Goal: Task Accomplishment & Management: Use online tool/utility

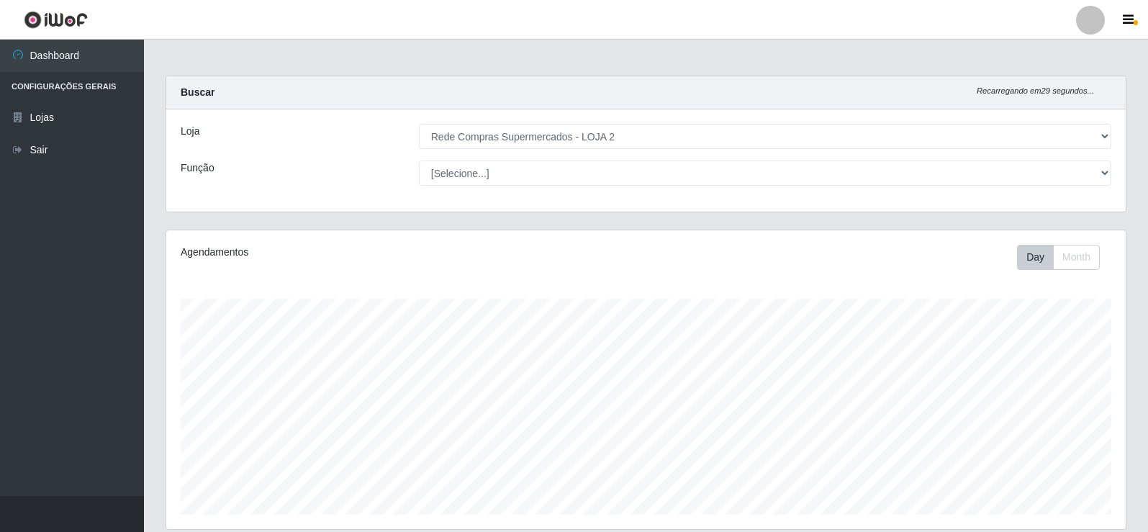
select select "161"
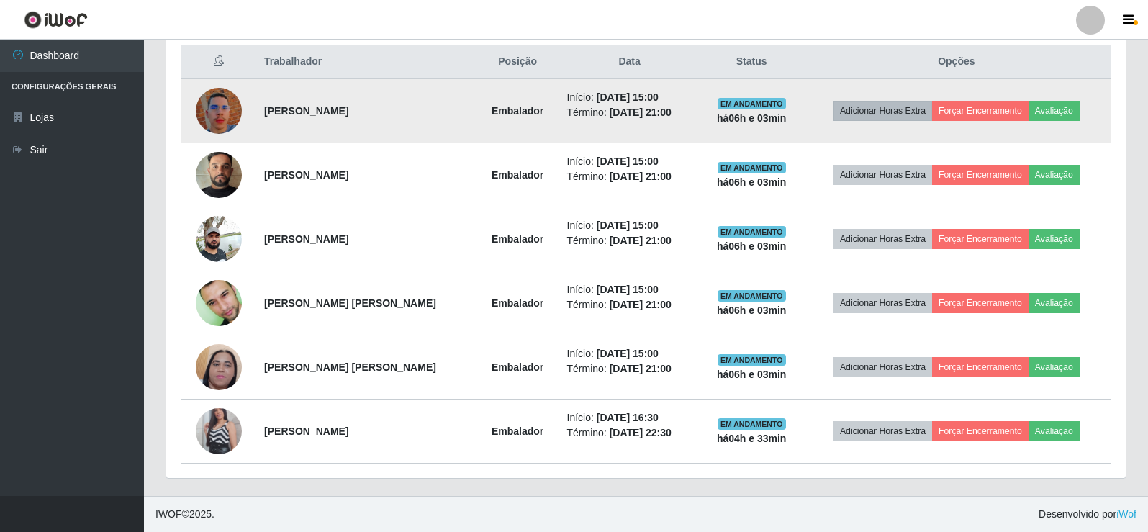
scroll to position [299, 959]
click at [995, 109] on button "Forçar Encerramento" at bounding box center [980, 111] width 96 height 20
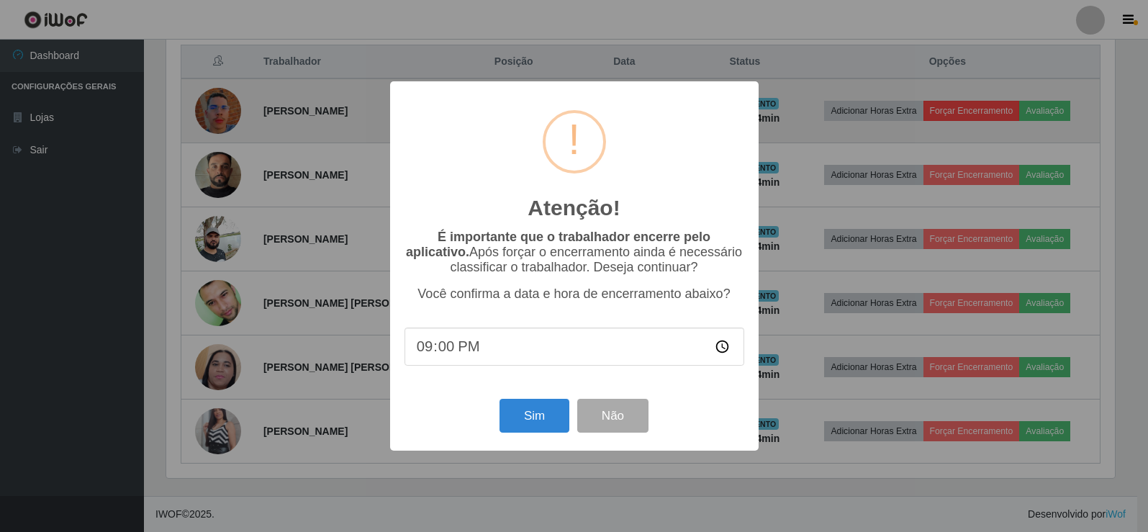
scroll to position [299, 952]
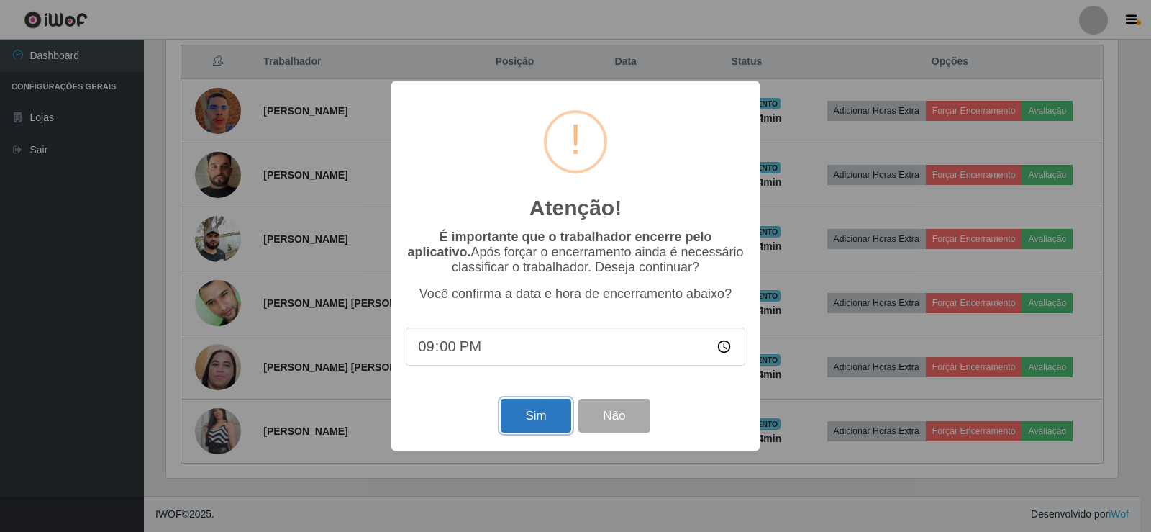
click at [535, 414] on button "Sim" at bounding box center [536, 416] width 70 height 34
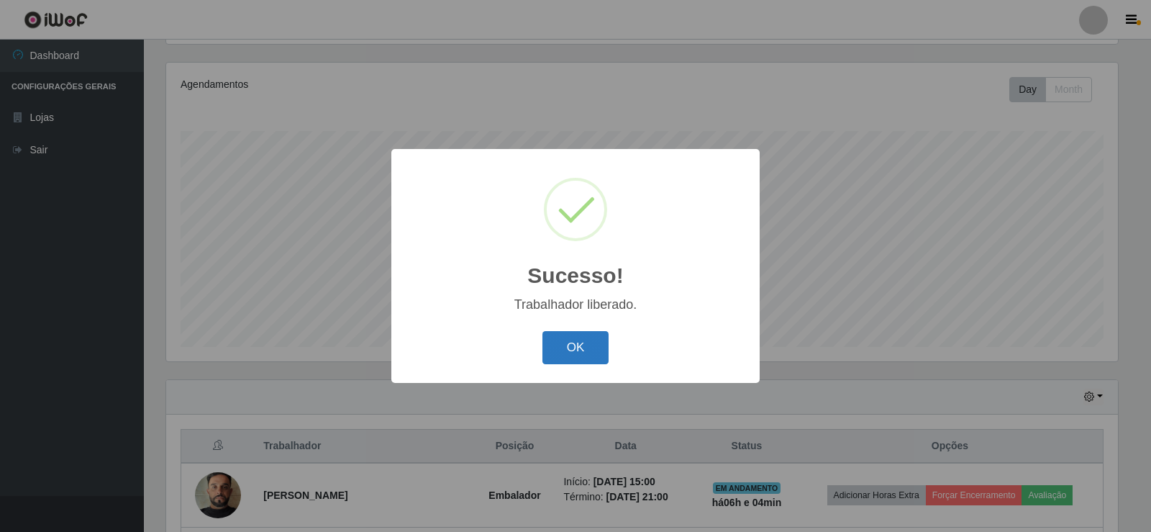
click at [594, 333] on button "OK" at bounding box center [576, 348] width 67 height 34
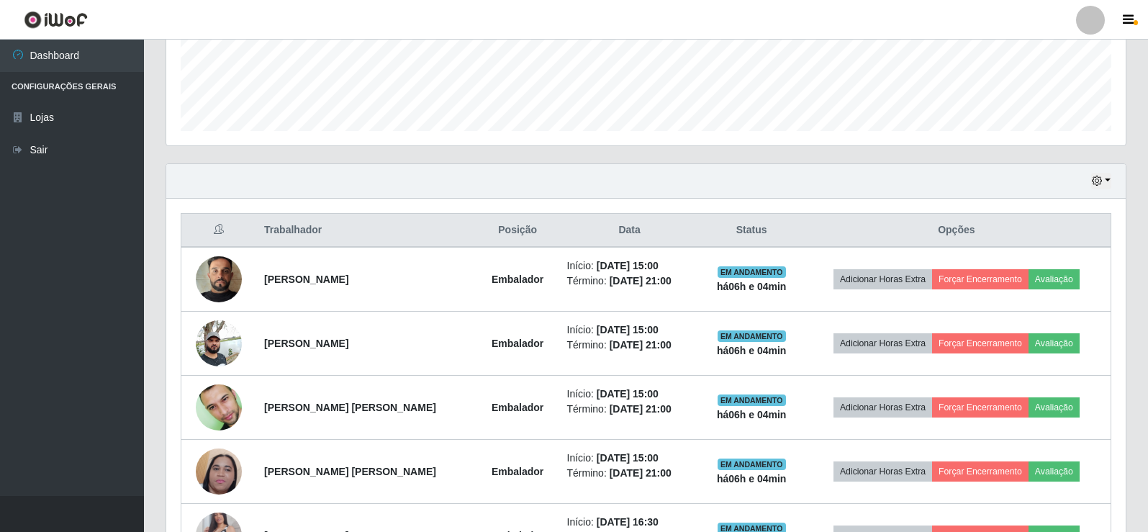
scroll to position [456, 0]
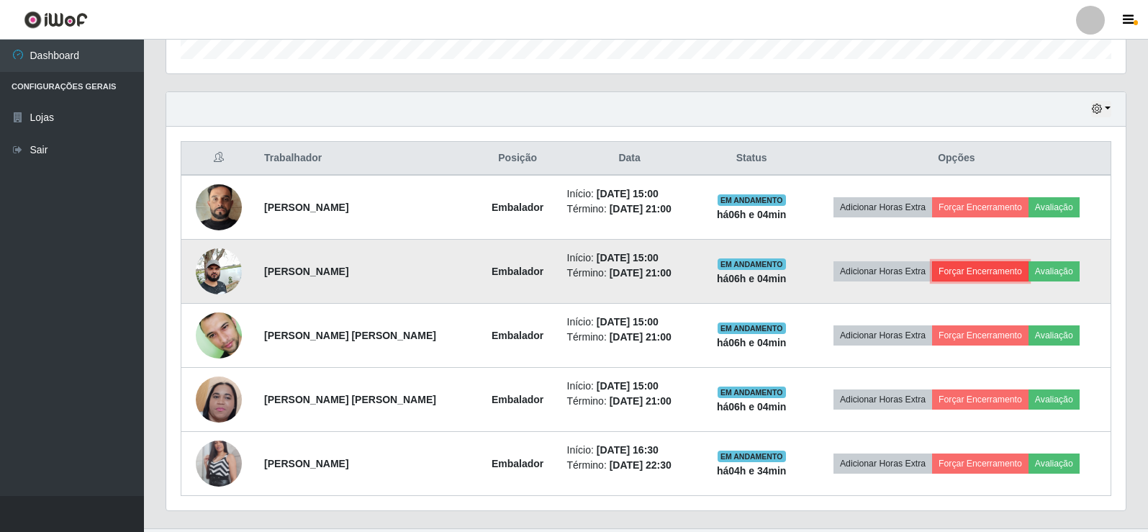
click at [952, 274] on button "Forçar Encerramento" at bounding box center [980, 271] width 96 height 20
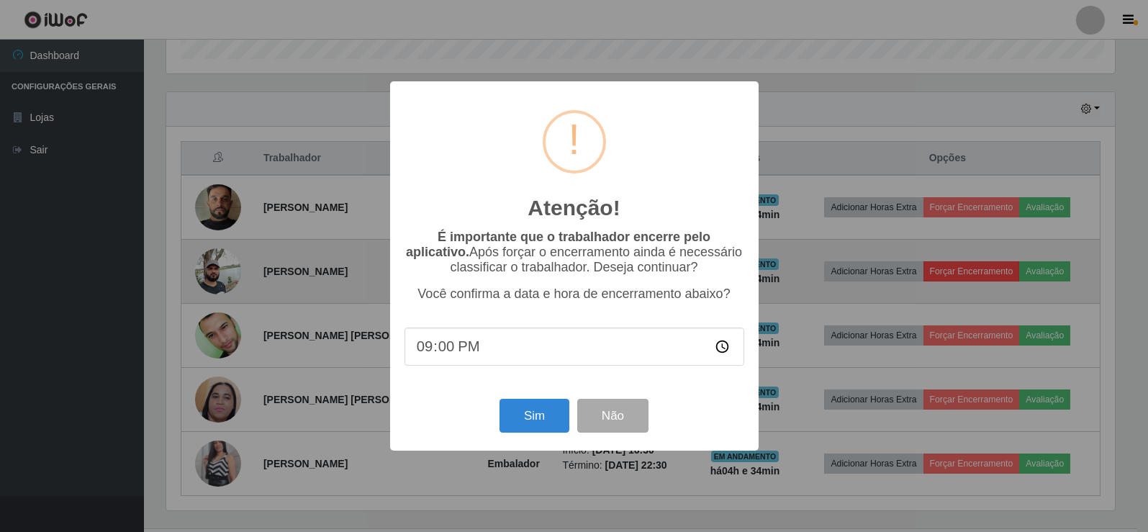
scroll to position [299, 952]
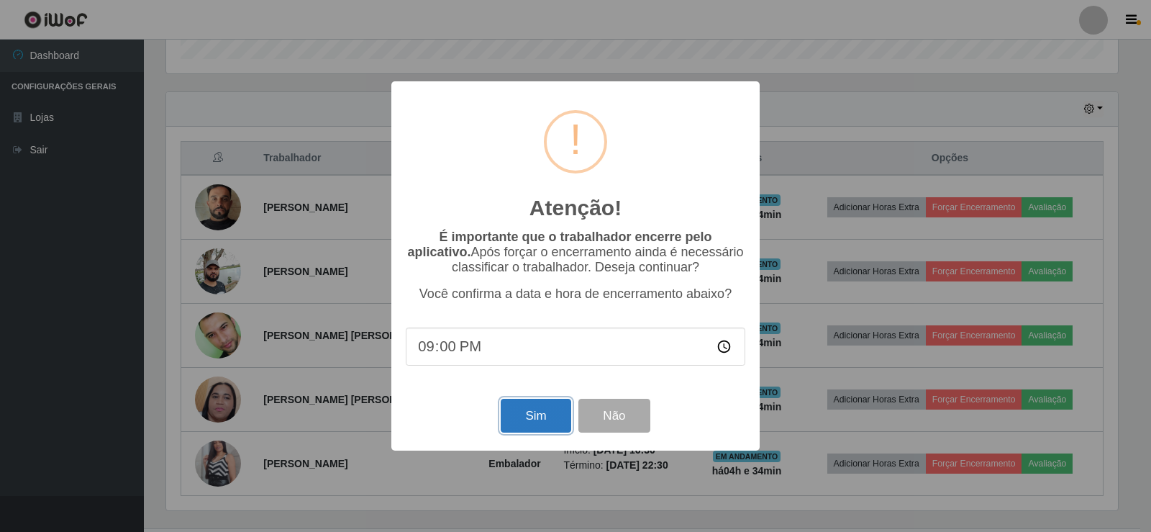
click at [529, 429] on button "Sim" at bounding box center [536, 416] width 70 height 34
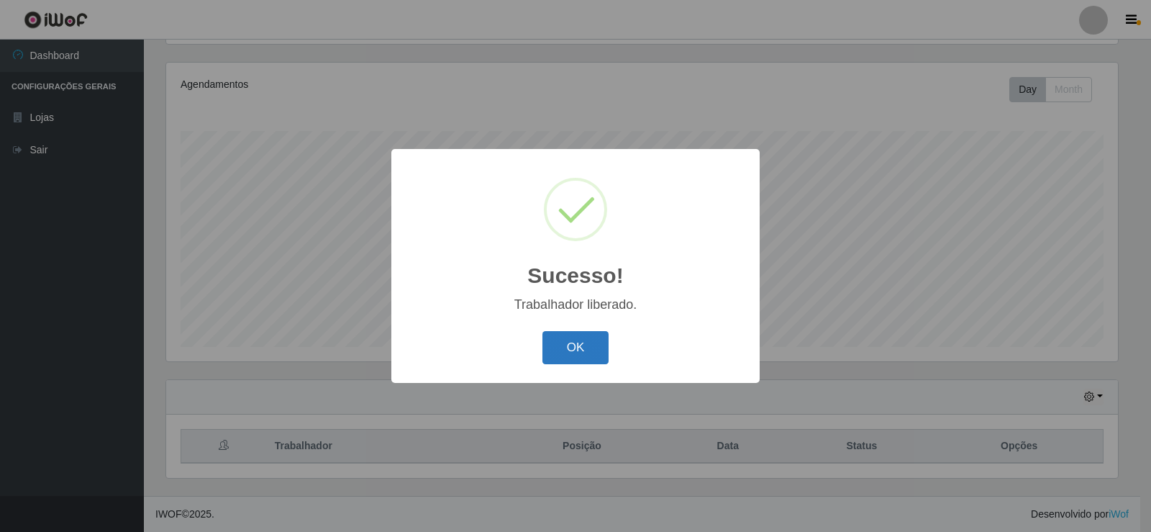
click at [584, 349] on button "OK" at bounding box center [576, 348] width 67 height 34
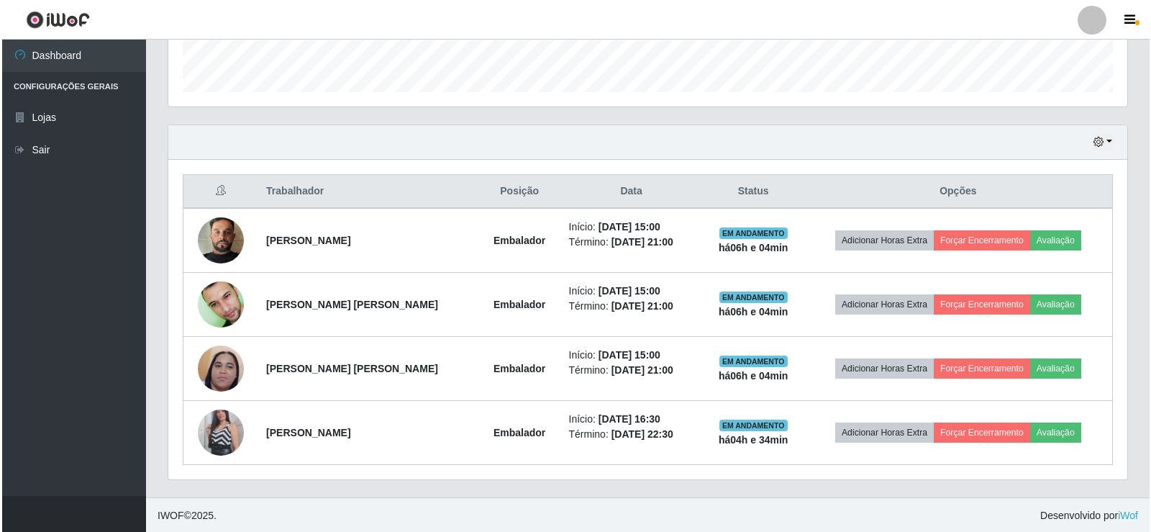
scroll to position [424, 0]
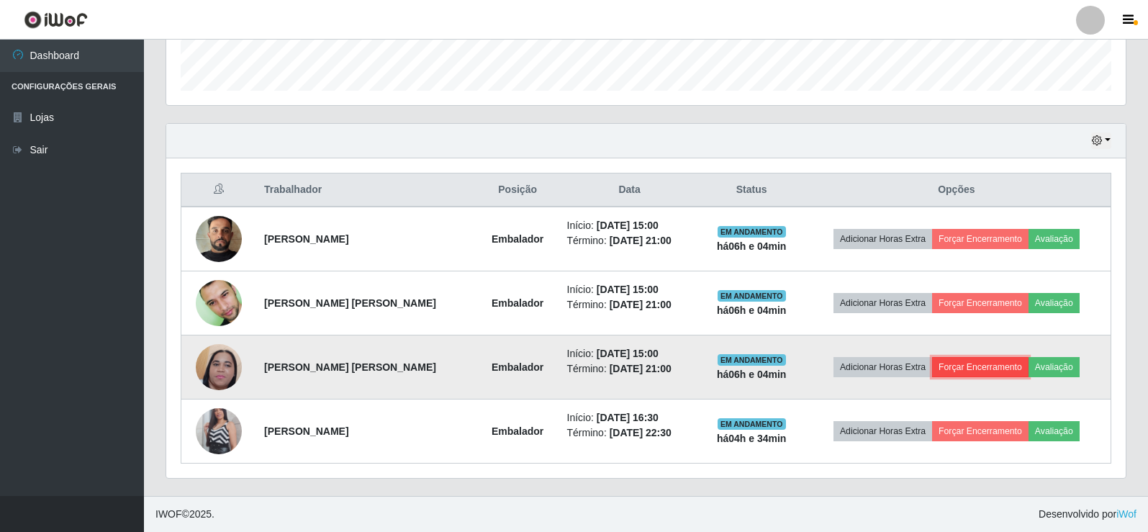
click at [951, 362] on button "Forçar Encerramento" at bounding box center [980, 367] width 96 height 20
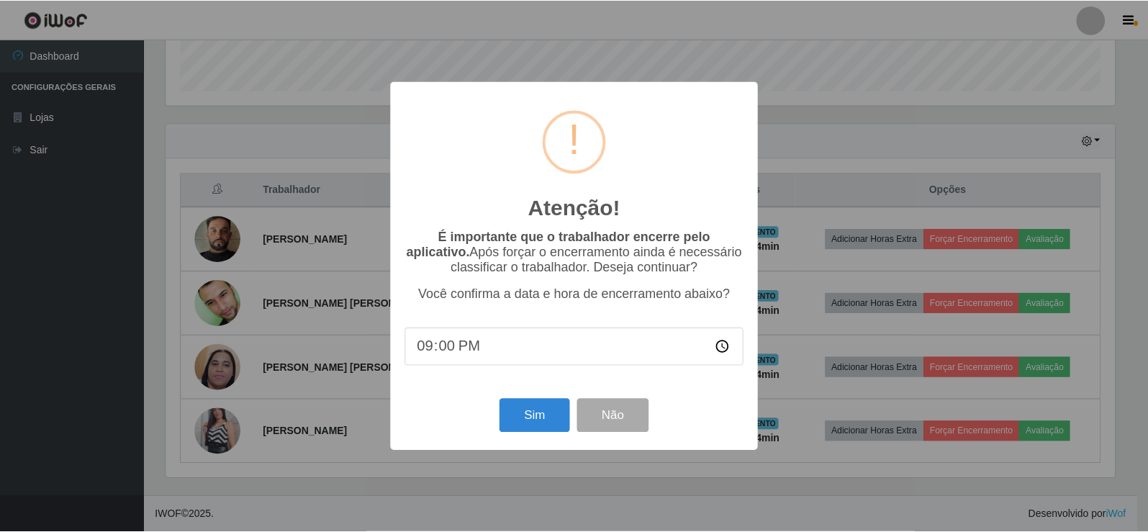
scroll to position [299, 952]
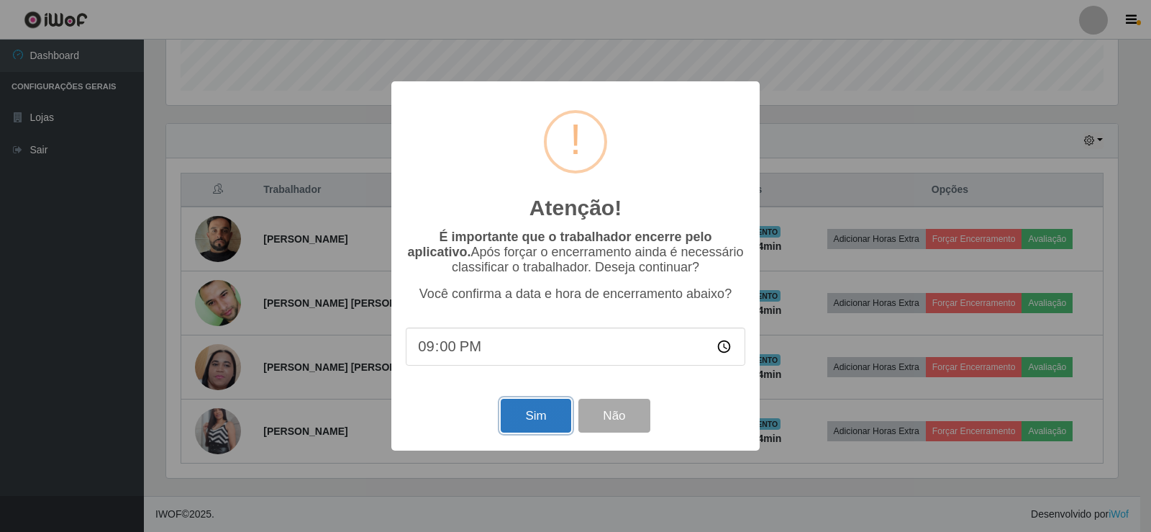
click at [538, 418] on button "Sim" at bounding box center [536, 416] width 70 height 34
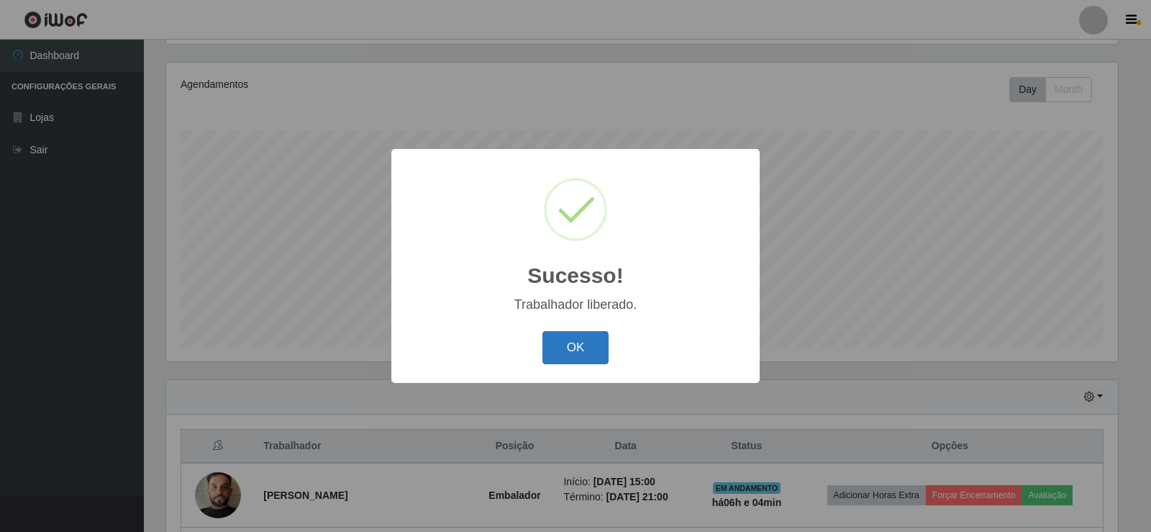
click at [584, 350] on button "OK" at bounding box center [576, 348] width 67 height 34
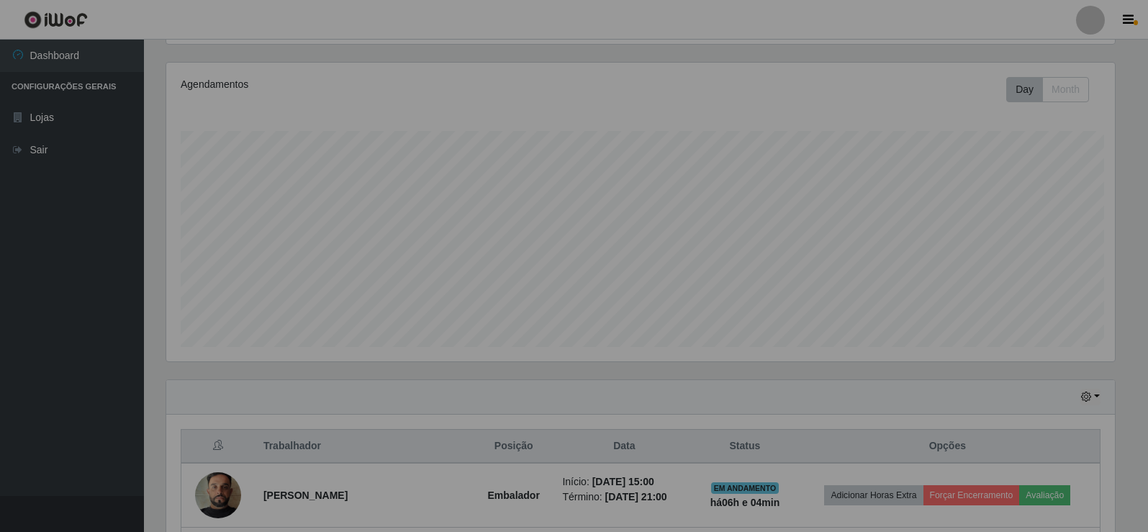
scroll to position [0, 0]
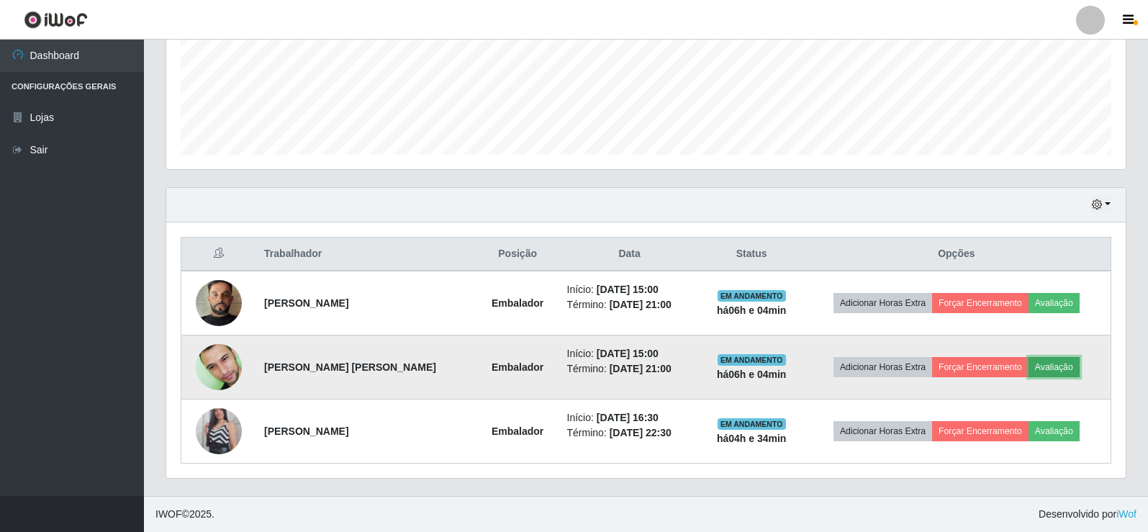
click at [1046, 371] on button "Avaliação" at bounding box center [1053, 367] width 51 height 20
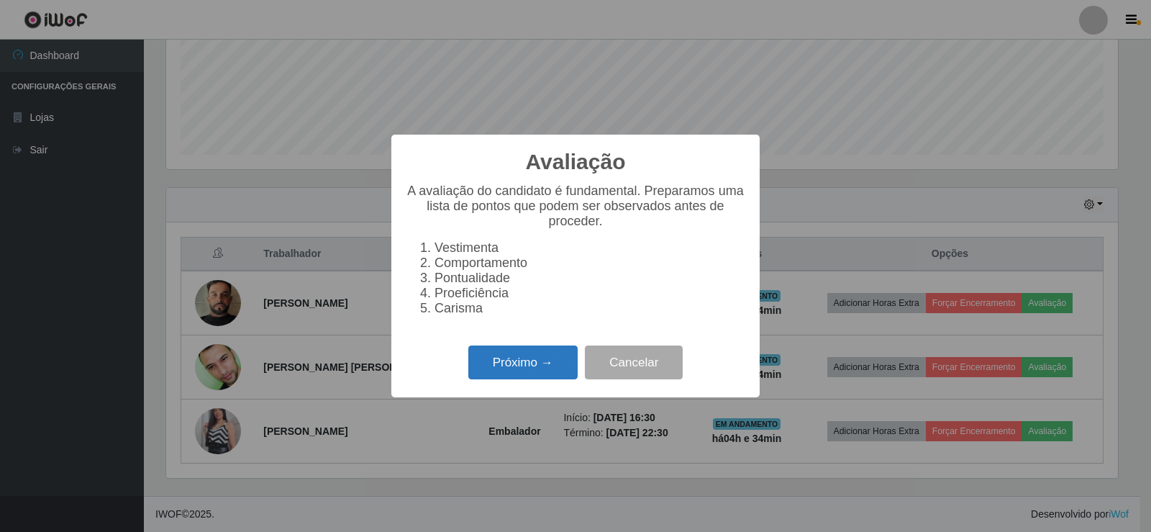
click at [521, 366] on button "Próximo →" at bounding box center [522, 362] width 109 height 34
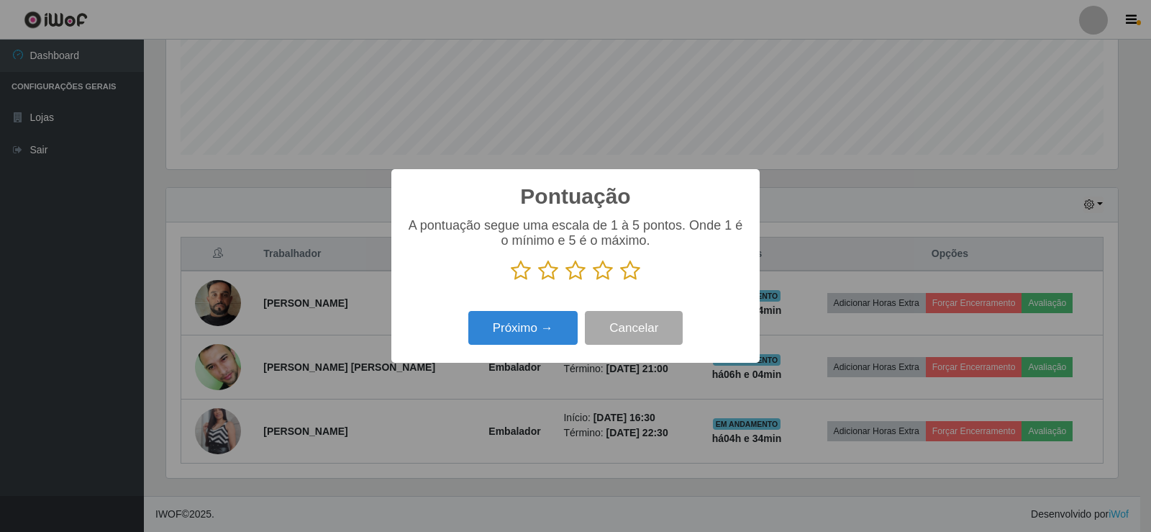
click at [638, 277] on icon at bounding box center [630, 271] width 20 height 22
click at [620, 281] on input "radio" at bounding box center [620, 281] width 0 height 0
click at [543, 322] on button "Próximo →" at bounding box center [522, 328] width 109 height 34
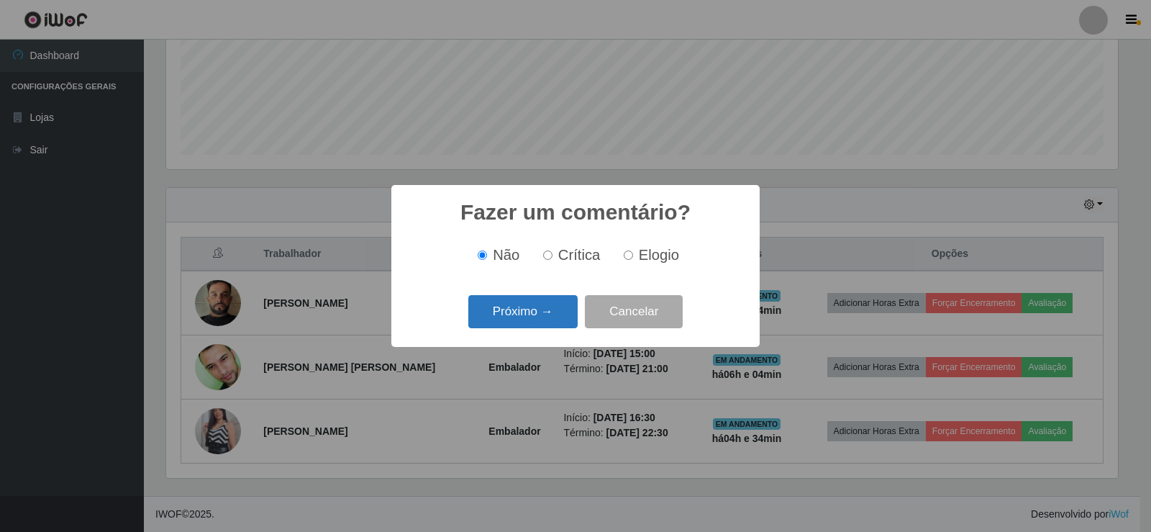
click at [543, 310] on button "Próximo →" at bounding box center [522, 312] width 109 height 34
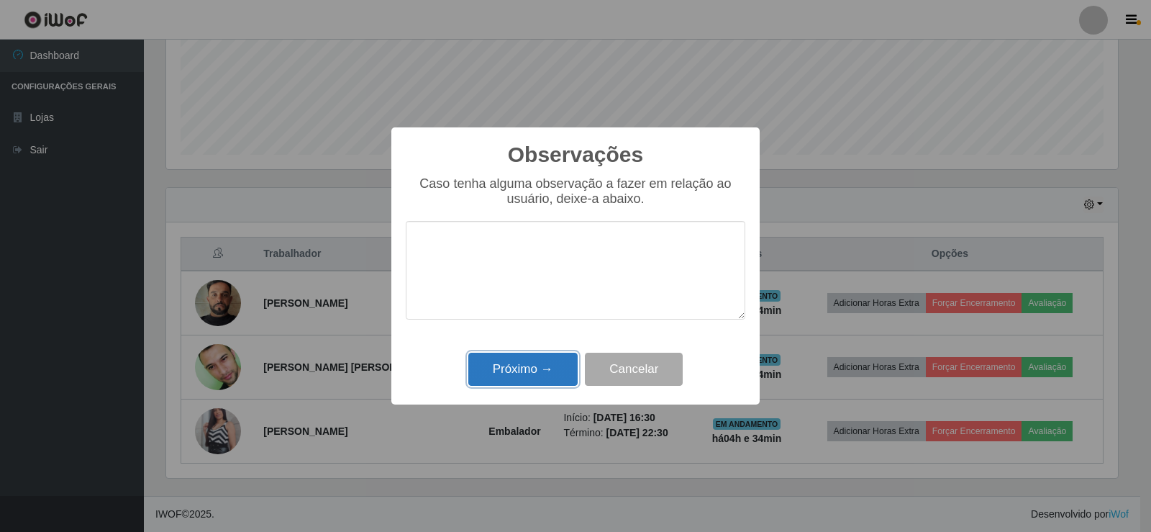
click at [541, 366] on button "Próximo →" at bounding box center [522, 370] width 109 height 34
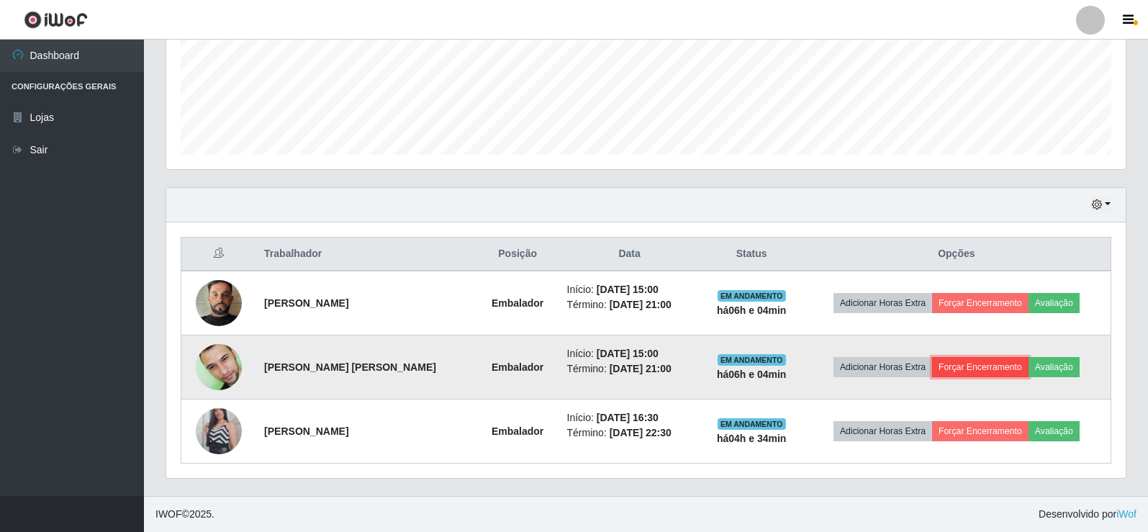
click at [943, 367] on button "Forçar Encerramento" at bounding box center [980, 367] width 96 height 20
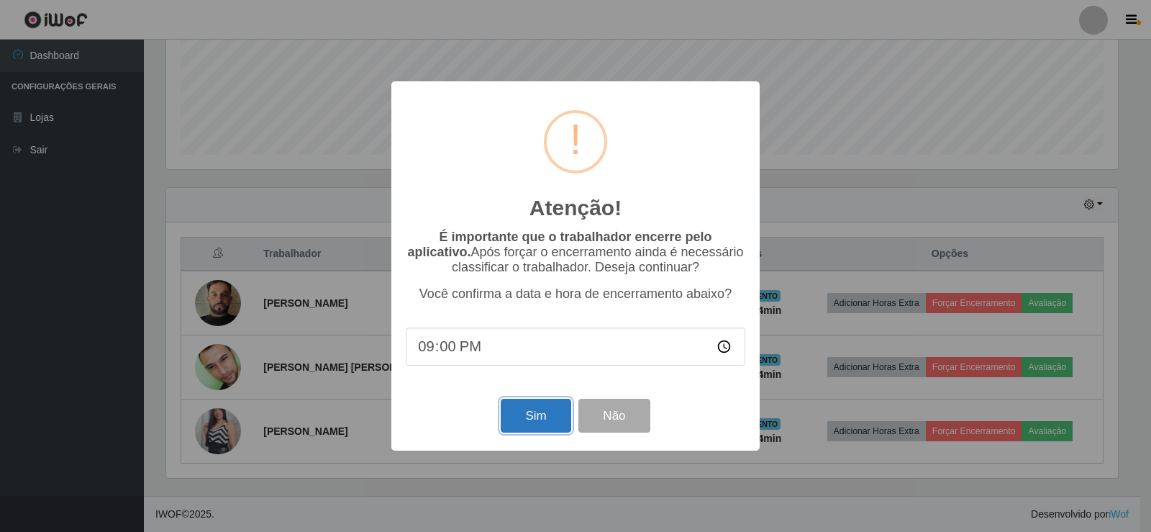
click at [545, 417] on button "Sim" at bounding box center [536, 416] width 70 height 34
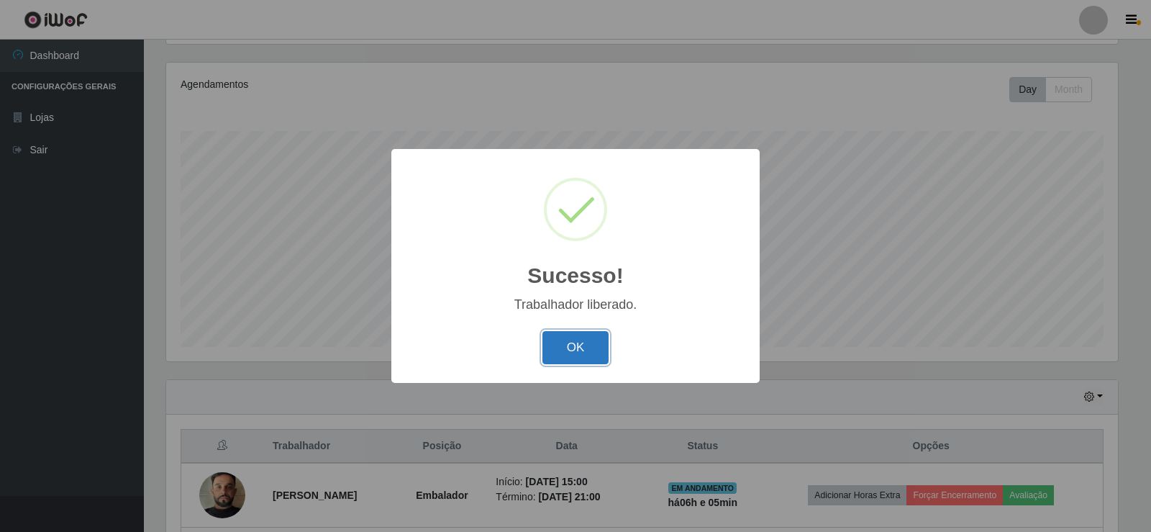
click at [591, 356] on button "OK" at bounding box center [576, 348] width 67 height 34
